Goal: Find specific page/section: Find specific page/section

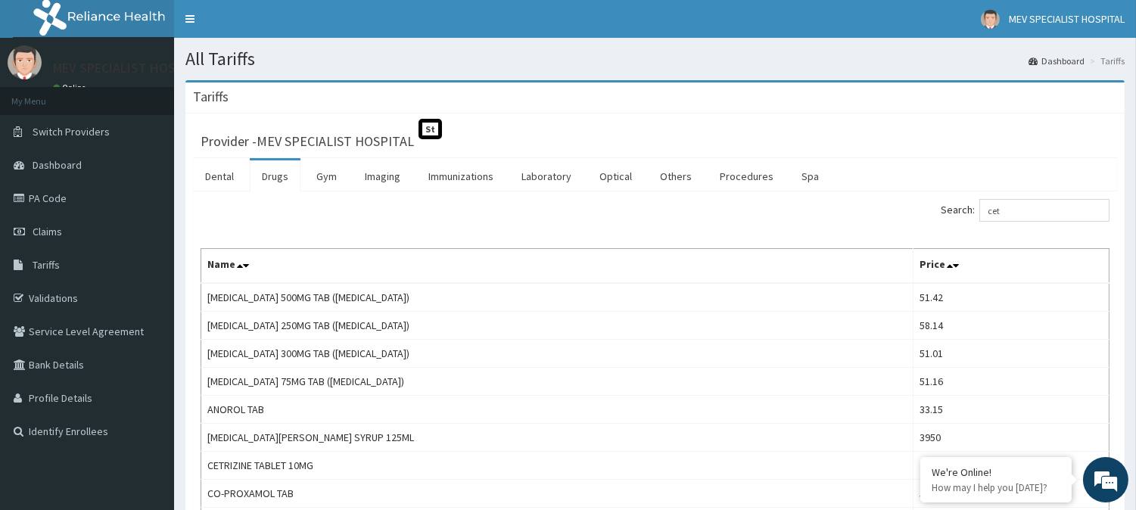
drag, startPoint x: 0, startPoint y: 0, endPoint x: 273, endPoint y: 174, distance: 324.0
click at [273, 174] on link "Drugs" at bounding box center [275, 176] width 51 height 32
click at [83, 263] on link "Tariffs" at bounding box center [87, 264] width 174 height 33
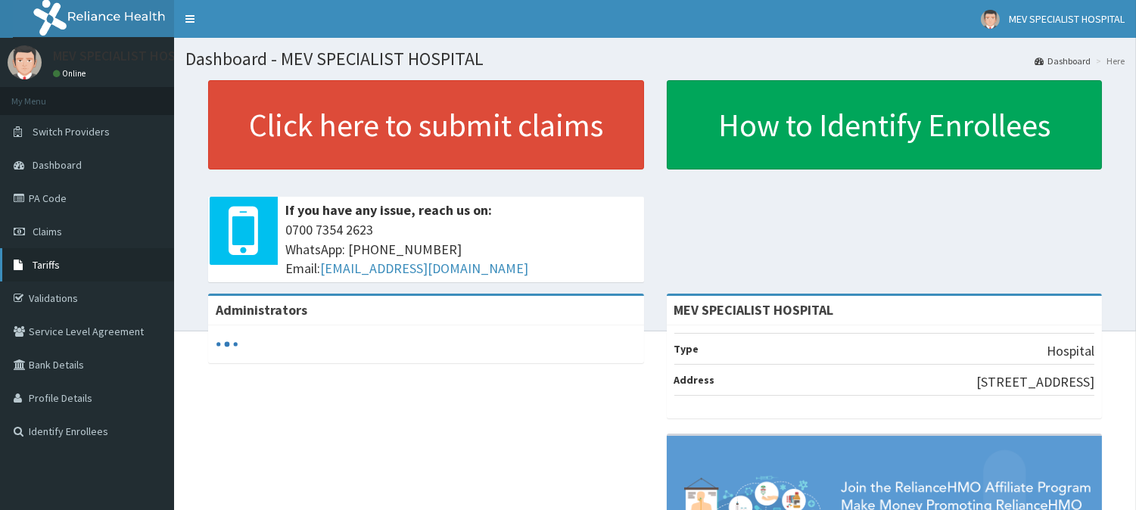
click at [39, 266] on span "Tariffs" at bounding box center [46, 265] width 27 height 14
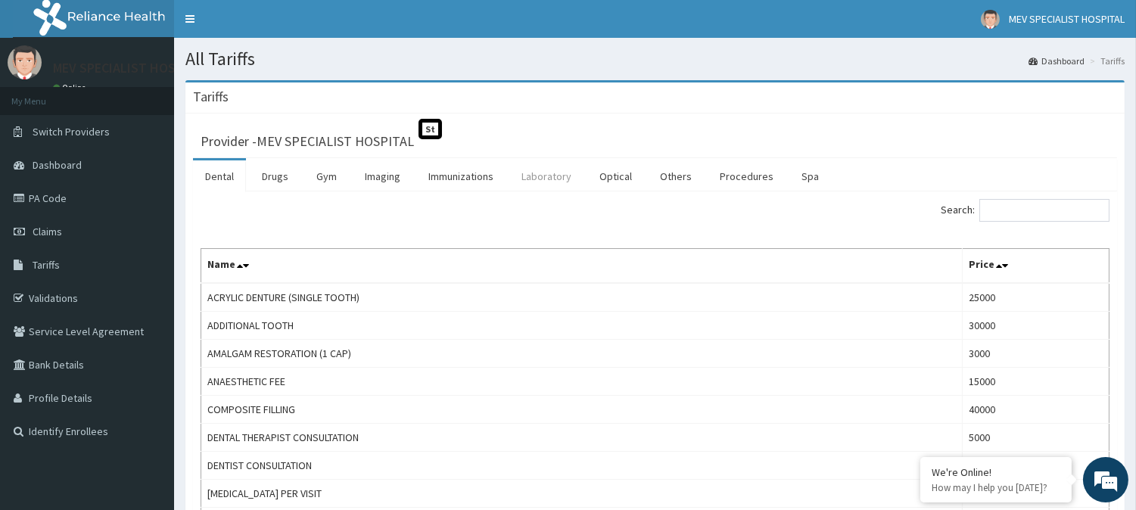
click at [534, 175] on link "Laboratory" at bounding box center [546, 176] width 74 height 32
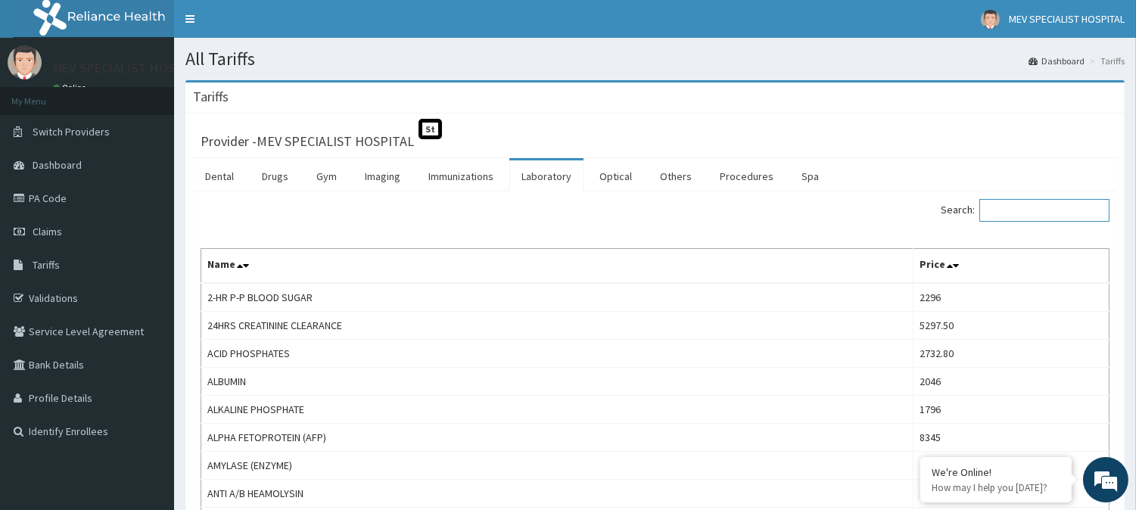
click at [1044, 202] on input "Search:" at bounding box center [1044, 210] width 130 height 23
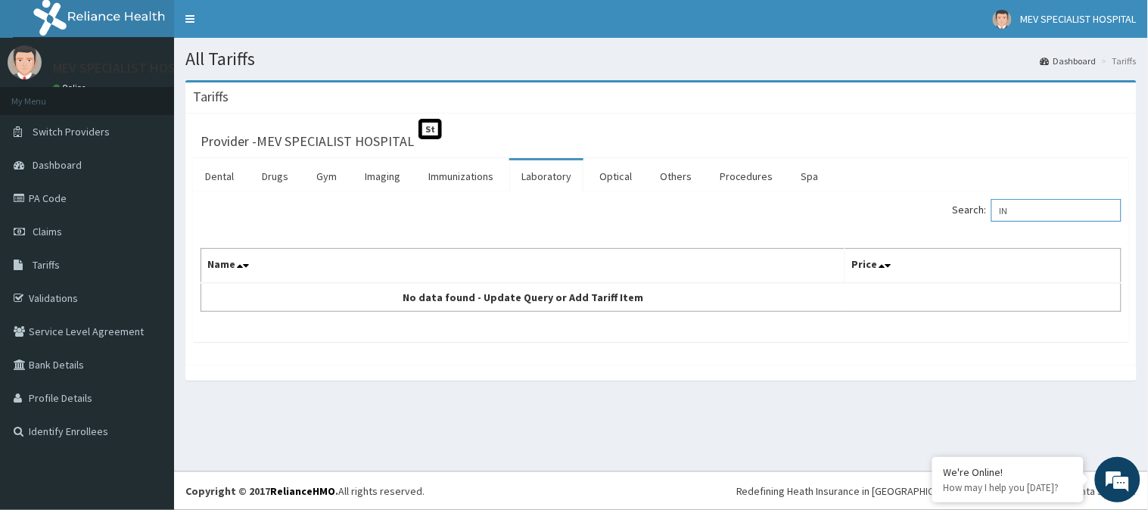
type input "I"
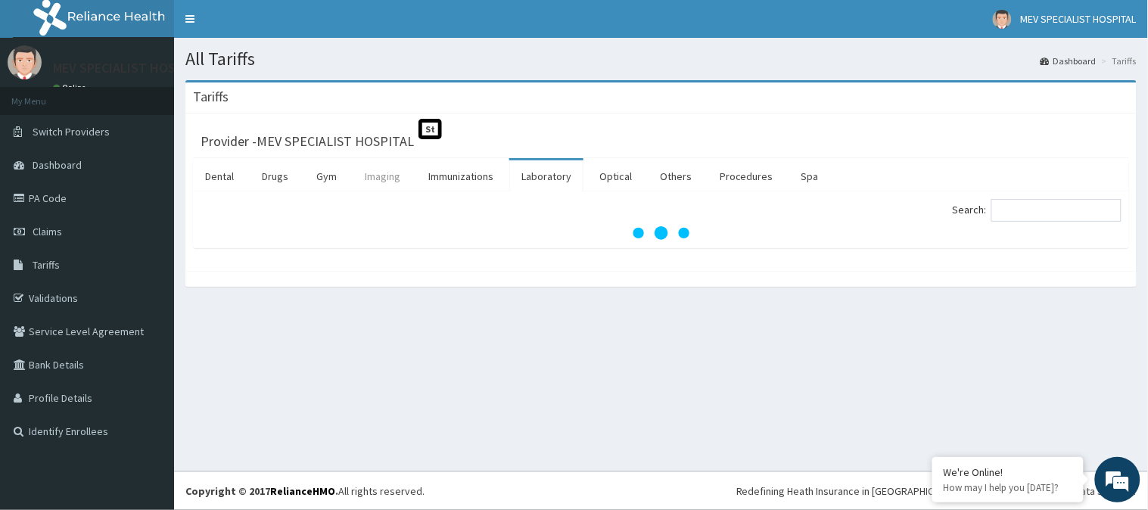
click at [405, 176] on link "Imaging" at bounding box center [383, 176] width 60 height 32
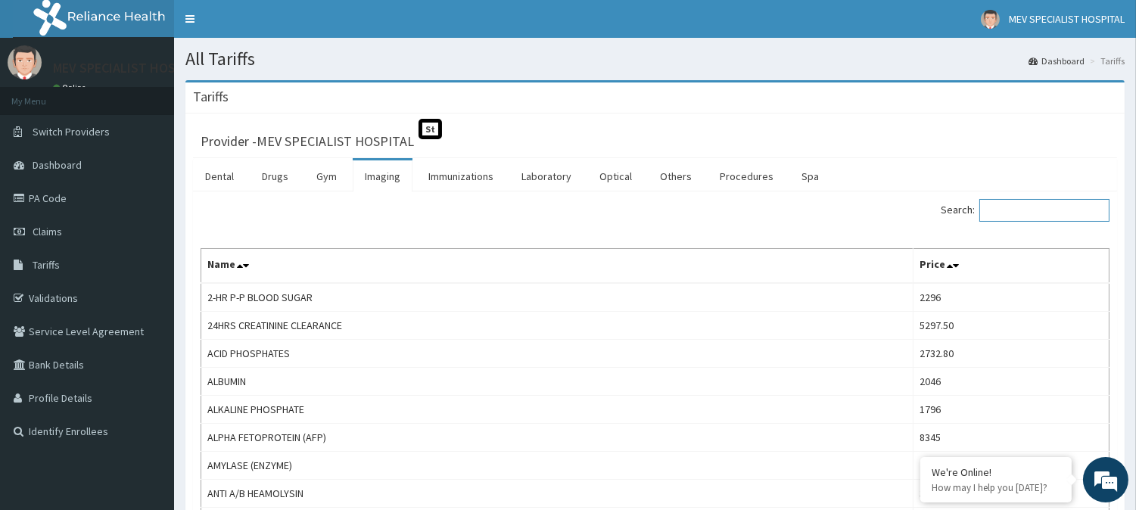
click at [1040, 213] on input "Search:" at bounding box center [1044, 210] width 130 height 23
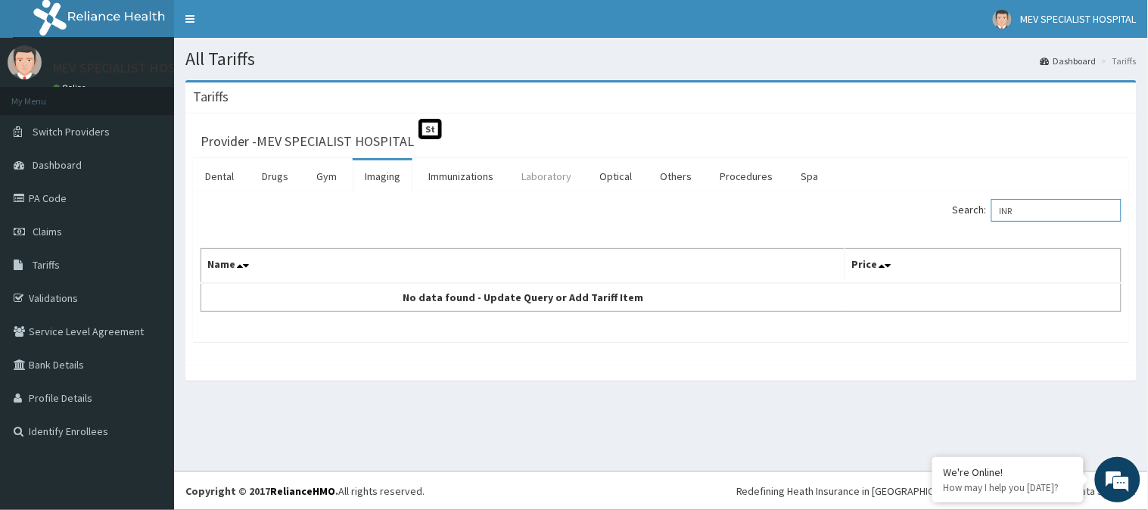
type input "INR"
click at [538, 184] on link "Laboratory" at bounding box center [546, 176] width 74 height 32
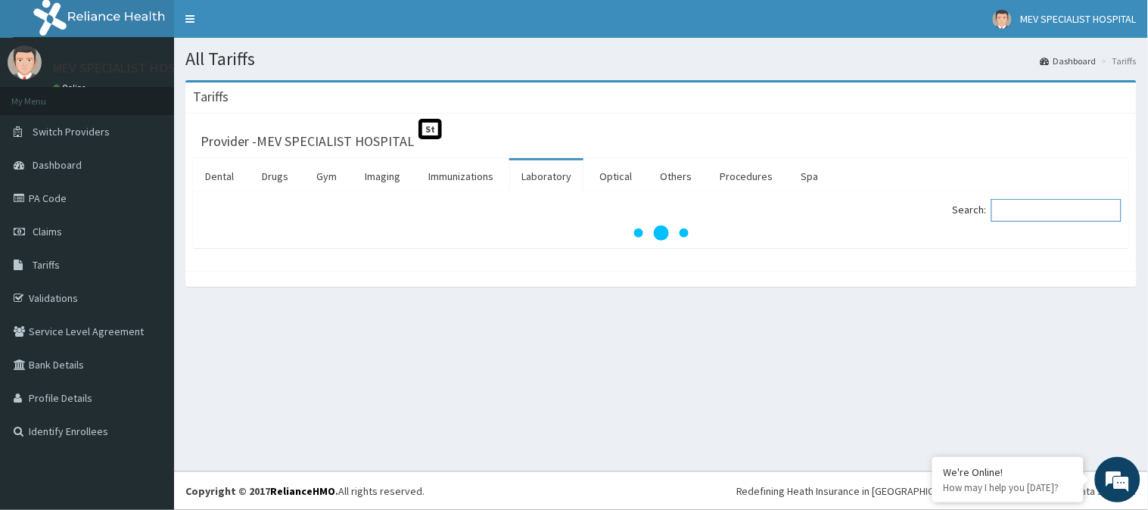
click at [1037, 208] on input "Search:" at bounding box center [1056, 210] width 130 height 23
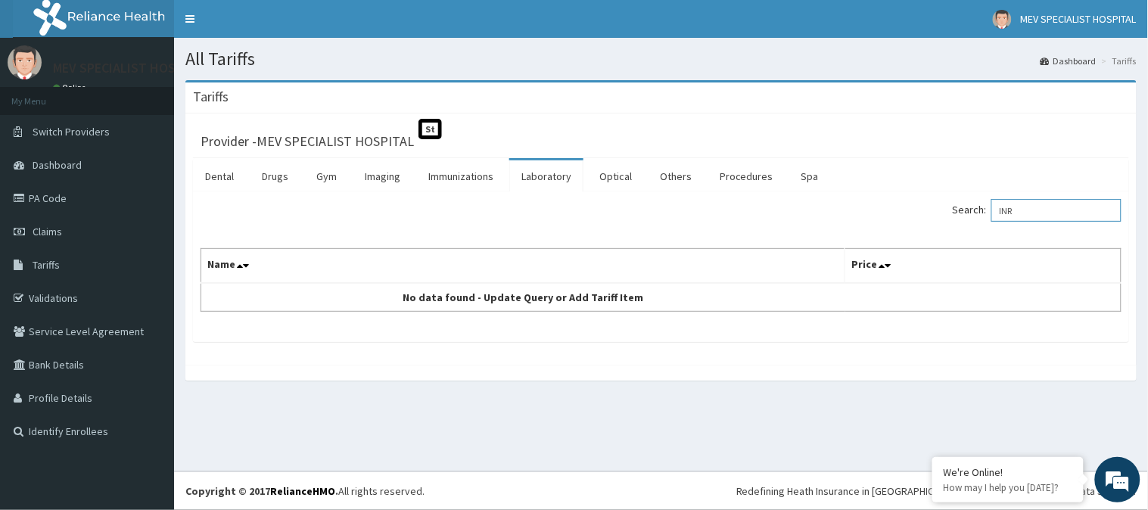
type input "INR"
